Goal: Information Seeking & Learning: Compare options

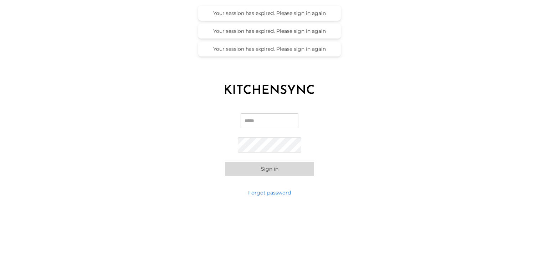
type input "**********"
click at [270, 169] on button "Sign in" at bounding box center [269, 169] width 89 height 14
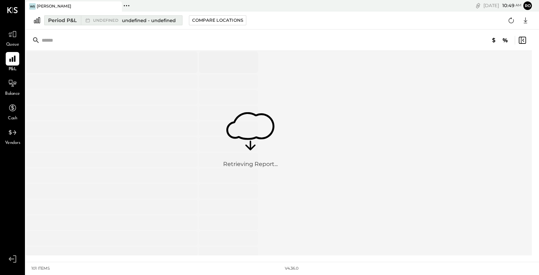
click at [69, 19] on div "Period P&L" at bounding box center [62, 20] width 28 height 7
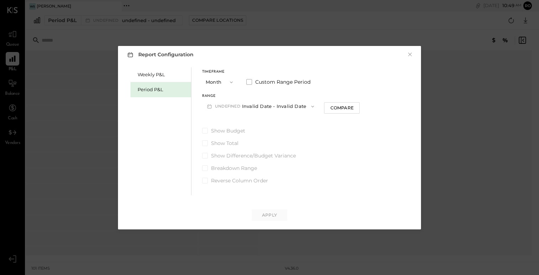
click at [230, 81] on icon "button" at bounding box center [231, 82] width 6 height 6
click at [341, 160] on div "Show Budget Show Total Show Difference/Budget Variance Breakdown Range Reverse …" at bounding box center [280, 155] width 157 height 57
click at [293, 105] on button "undefined Invalid Date - Invalid Date" at bounding box center [260, 106] width 117 height 13
click at [343, 133] on label "Show Budget" at bounding box center [280, 130] width 157 height 7
click at [162, 89] on div "Period P&L" at bounding box center [162, 89] width 50 height 7
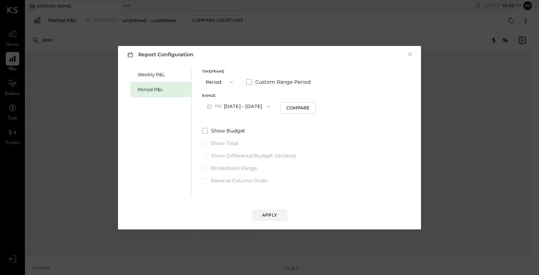
click at [263, 105] on span "button" at bounding box center [266, 107] width 9 height 6
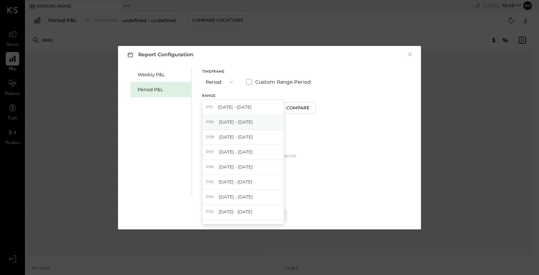
click at [245, 120] on span "[DATE] - [DATE]" at bounding box center [236, 122] width 34 height 6
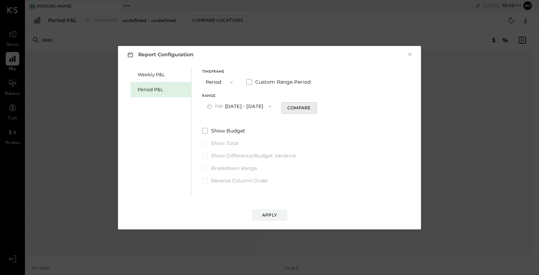
click at [300, 108] on div "Compare" at bounding box center [298, 108] width 23 height 6
click at [344, 104] on icon "button" at bounding box center [347, 107] width 6 height 6
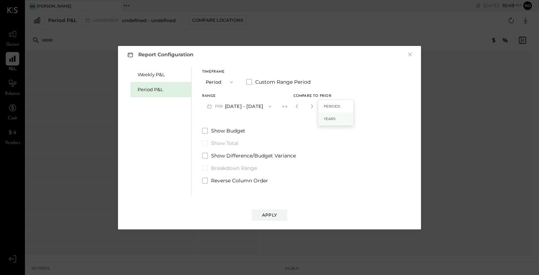
click at [338, 120] on div "Years" at bounding box center [335, 119] width 35 height 13
click at [274, 214] on div "Apply" at bounding box center [269, 215] width 15 height 6
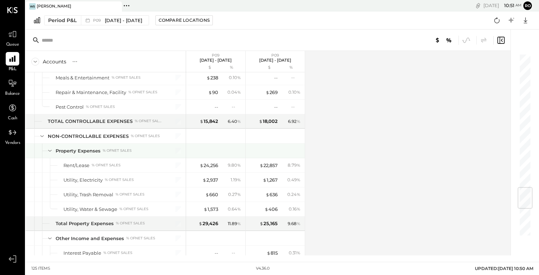
scroll to position [1124, 0]
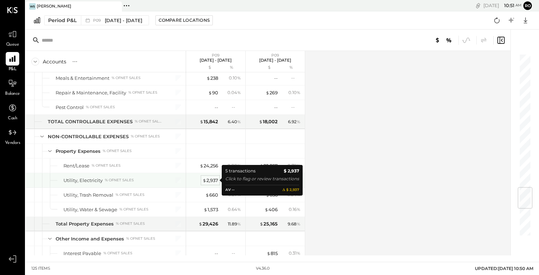
click at [212, 178] on div "$ 2,937" at bounding box center [210, 180] width 16 height 7
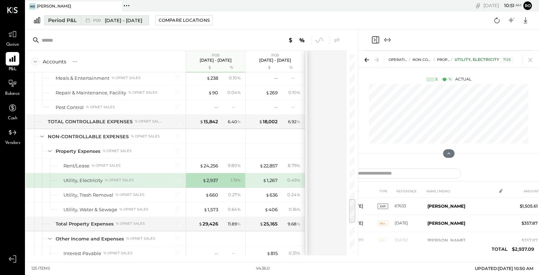
click at [111, 21] on span "[DATE] - [DATE]" at bounding box center [123, 20] width 37 height 7
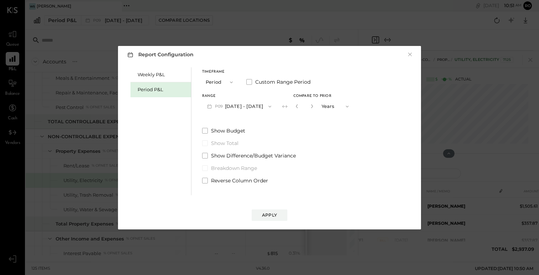
click at [340, 107] on span "button" at bounding box center [344, 107] width 9 height 6
click at [334, 104] on div "Periods" at bounding box center [335, 106] width 35 height 13
click at [273, 215] on div "Apply" at bounding box center [269, 215] width 15 height 6
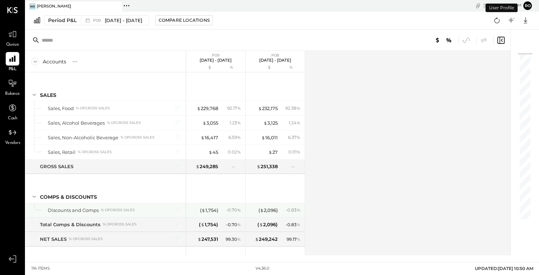
scroll to position [1046, 0]
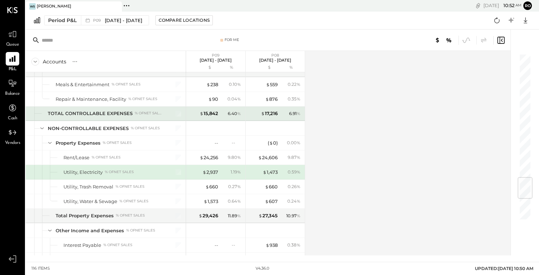
scroll to position [1046, 0]
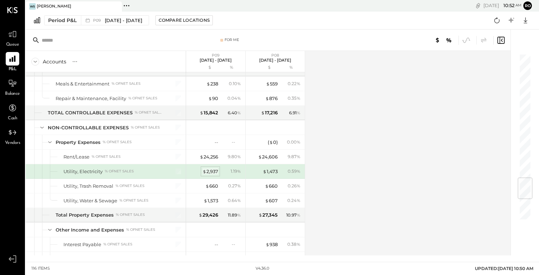
click at [210, 172] on div "$ 2,937" at bounding box center [210, 171] width 16 height 7
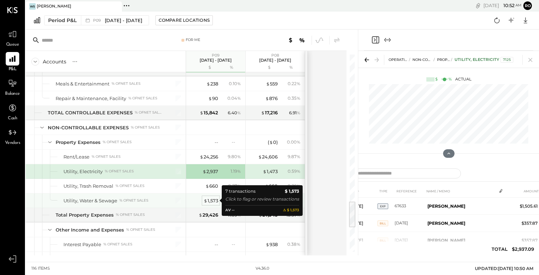
click at [211, 201] on div "$ 1,573" at bounding box center [210, 200] width 15 height 7
